Goal: Information Seeking & Learning: Learn about a topic

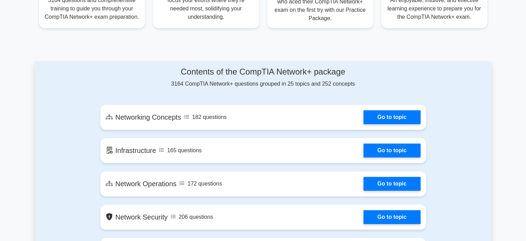
scroll to position [321, 0]
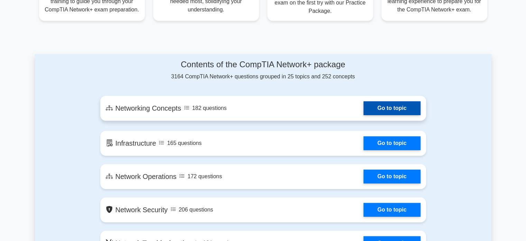
click at [407, 109] on link "Go to topic" at bounding box center [392, 108] width 57 height 14
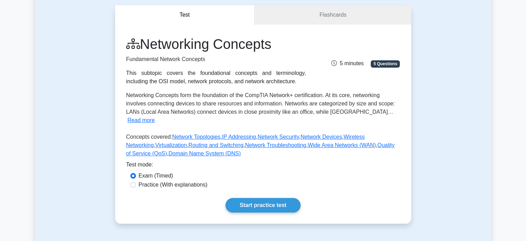
scroll to position [62, 0]
click at [281, 199] on link "Start practice test" at bounding box center [263, 205] width 75 height 15
